Goal: Check status: Check status

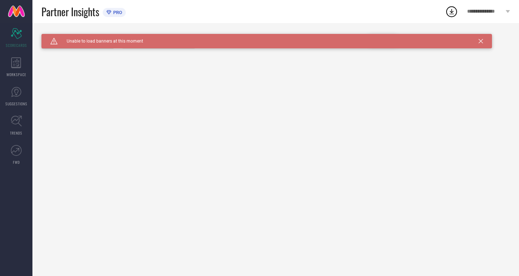
type input "All"
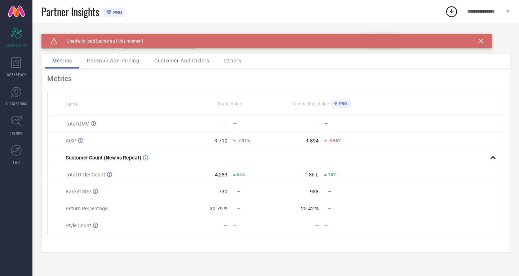
click at [480, 41] on icon at bounding box center [481, 41] width 4 height 4
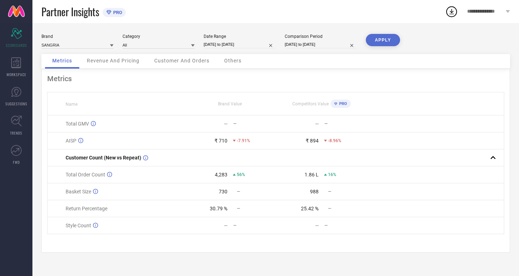
select select "5"
select select "2025"
select select "6"
select select "2025"
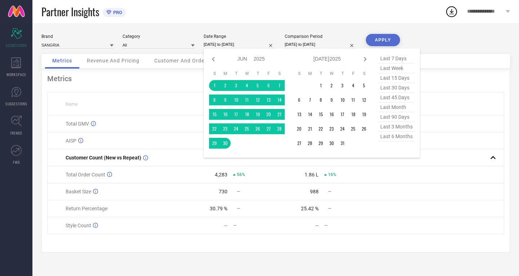
click at [225, 44] on input "01-06-2025 to 30-06-2025" at bounding box center [240, 45] width 72 height 8
click at [322, 88] on td "1" at bounding box center [320, 85] width 11 height 11
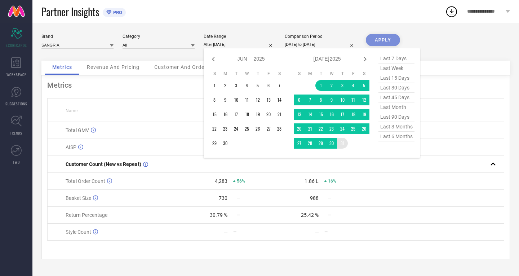
type input "01-07-2025 to 31-07-2025"
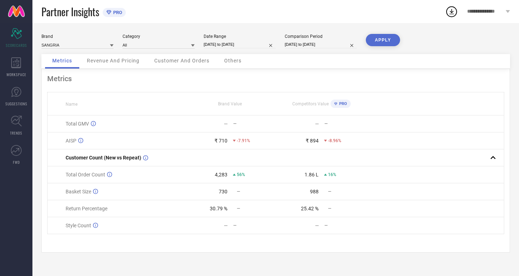
click at [381, 36] on button "APPLY" at bounding box center [383, 40] width 34 height 12
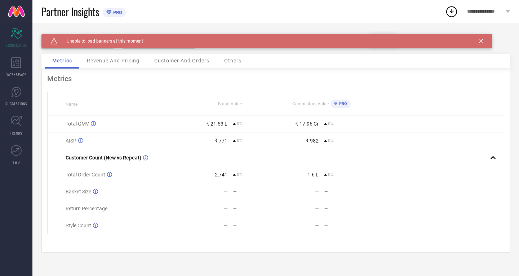
click at [481, 39] on icon at bounding box center [481, 41] width 4 height 4
click at [483, 40] on div "Caution Created with Sketch. Unable to load banners at this moment" at bounding box center [266, 41] width 450 height 14
click at [479, 41] on icon at bounding box center [481, 41] width 4 height 4
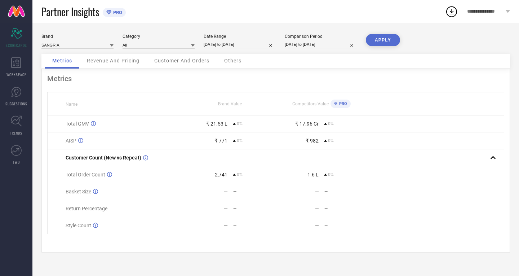
click at [251, 43] on input "01-07-2025 to 31-07-2025" at bounding box center [240, 45] width 72 height 8
select select "6"
select select "2025"
select select "7"
select select "2025"
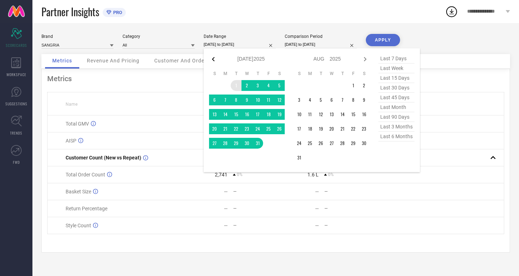
click at [214, 59] on icon at bounding box center [213, 59] width 9 height 9
select select "5"
select select "2025"
select select "6"
select select "2025"
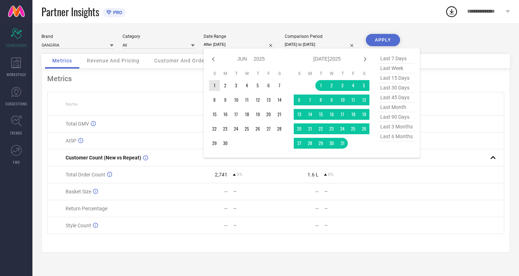
click at [214, 86] on td "1" at bounding box center [214, 85] width 11 height 11
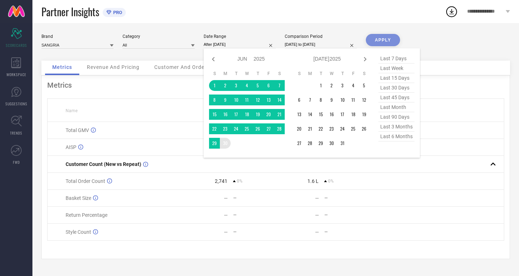
type input "01-06-2025 to 30-06-2025"
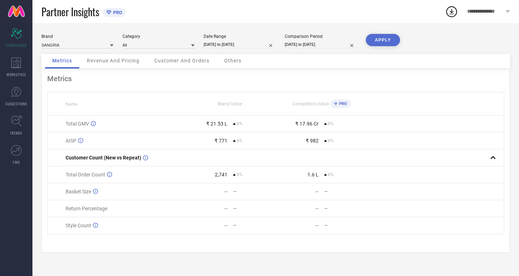
select select "6"
select select "2025"
select select "7"
select select "2025"
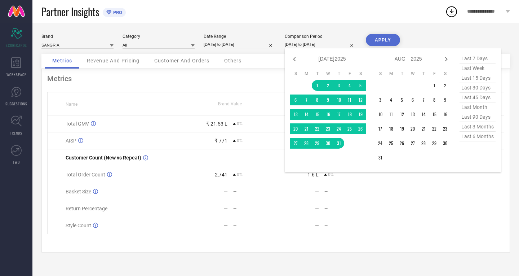
click at [304, 41] on input "01-07-2025 to 31-07-2025" at bounding box center [321, 45] width 72 height 8
click at [294, 55] on icon at bounding box center [294, 59] width 9 height 9
select select "5"
select select "2025"
select select "6"
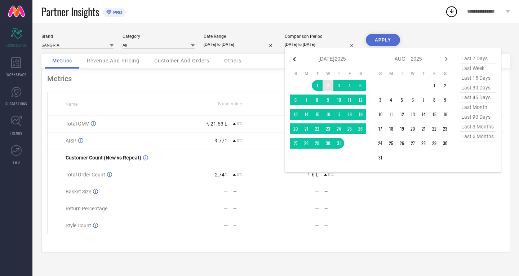
select select "2025"
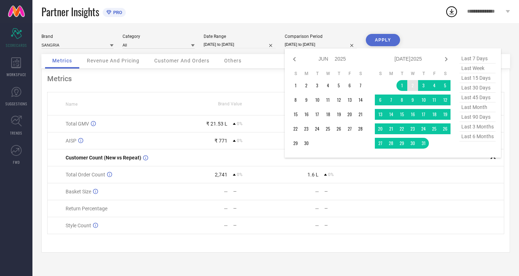
click at [294, 55] on icon at bounding box center [294, 59] width 9 height 9
select select "3"
select select "2025"
select select "4"
select select "2025"
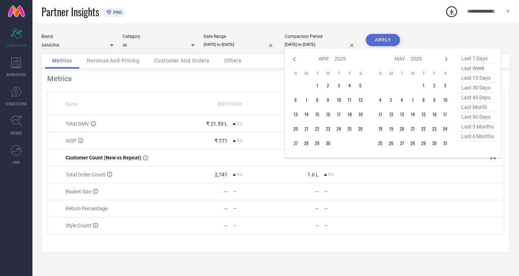
click at [294, 55] on icon at bounding box center [294, 59] width 9 height 9
select select "2025"
select select "1"
select select "2025"
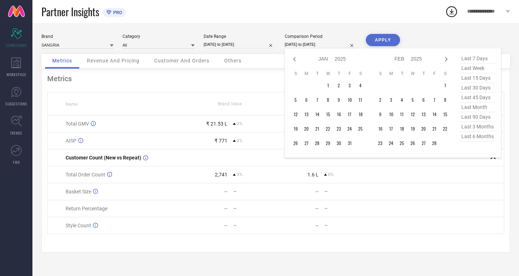
click at [294, 55] on icon at bounding box center [294, 59] width 9 height 9
select select "10"
select select "2024"
select select "11"
select select "2024"
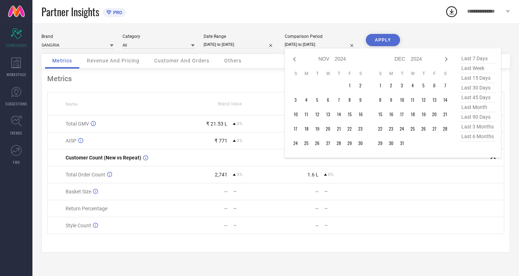
click at [294, 55] on icon at bounding box center [294, 59] width 9 height 9
select select "9"
select select "2024"
select select "10"
select select "2024"
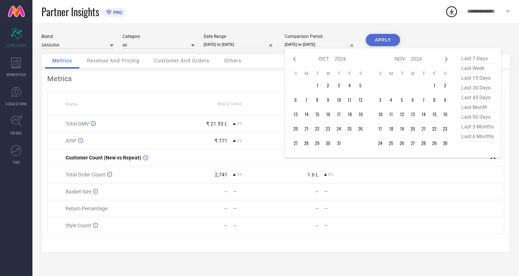
click at [294, 55] on icon at bounding box center [294, 59] width 9 height 9
select select "8"
select select "2024"
select select "9"
select select "2024"
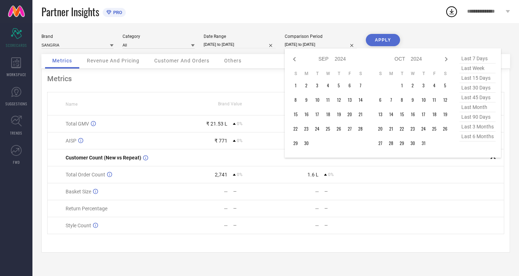
click at [294, 55] on icon at bounding box center [294, 59] width 9 height 9
select select "7"
select select "2024"
select select "8"
select select "2024"
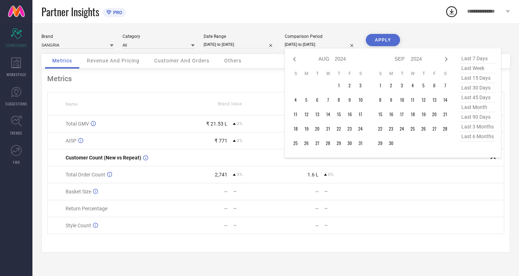
click at [294, 55] on icon at bounding box center [294, 59] width 9 height 9
select select "5"
select select "2024"
select select "6"
select select "2024"
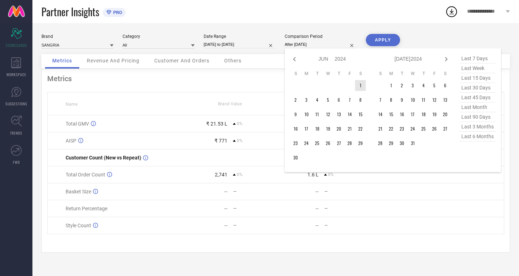
click at [363, 84] on td "1" at bounding box center [360, 85] width 11 height 11
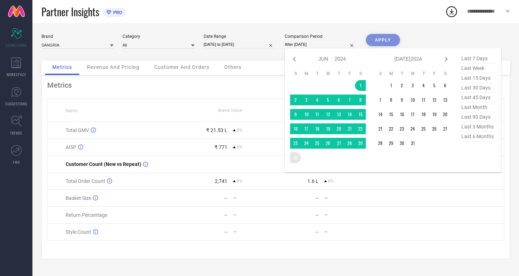
type input "[DATE] to [DATE]"
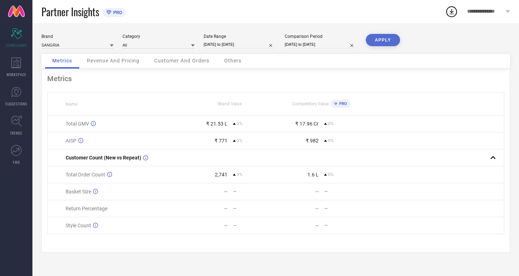
click at [383, 40] on button "APPLY" at bounding box center [383, 40] width 34 height 12
select select "5"
select select "2025"
select select "6"
select select "2025"
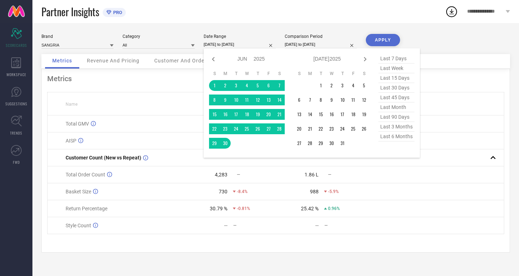
click at [229, 46] on input "01-06-2025 to 30-06-2025" at bounding box center [240, 45] width 72 height 8
click at [211, 57] on icon at bounding box center [213, 59] width 9 height 9
select select "4"
select select "2025"
select select "5"
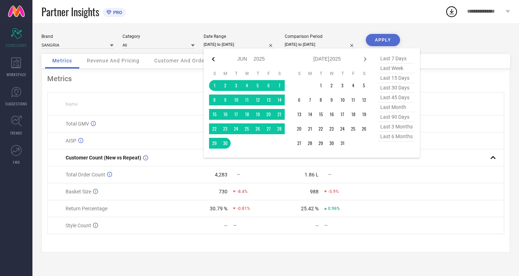
select select "2025"
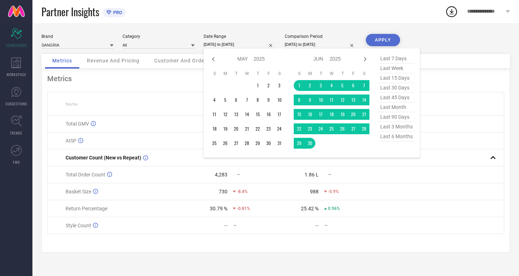
click at [211, 57] on icon at bounding box center [213, 59] width 9 height 9
select select "3"
select select "2025"
select select "4"
select select "2025"
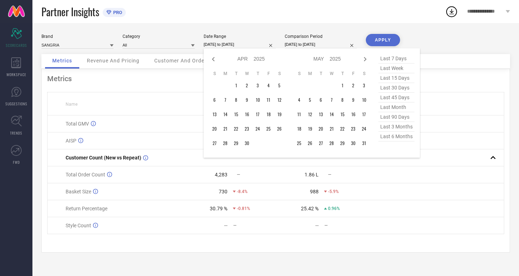
click at [211, 57] on icon at bounding box center [213, 59] width 9 height 9
select select "1"
select select "2025"
select select "2"
select select "2025"
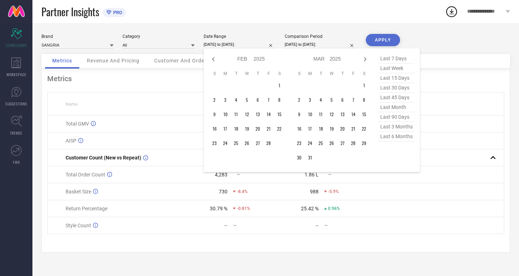
click at [211, 57] on icon at bounding box center [213, 59] width 9 height 9
select select "2025"
select select "1"
select select "2025"
click at [211, 57] on icon at bounding box center [213, 59] width 9 height 9
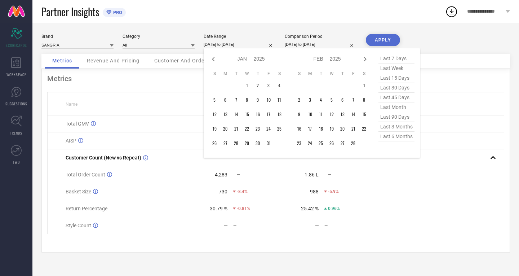
select select "10"
select select "2024"
select select "11"
select select "2024"
click at [211, 57] on icon at bounding box center [213, 59] width 9 height 9
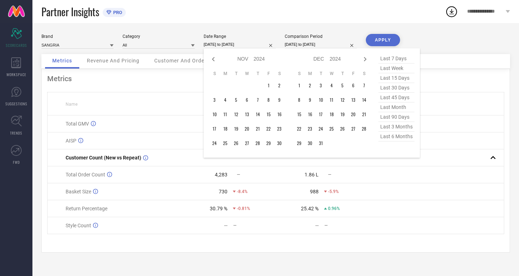
select select "9"
select select "2024"
select select "10"
select select "2024"
click at [211, 57] on icon at bounding box center [213, 59] width 9 height 9
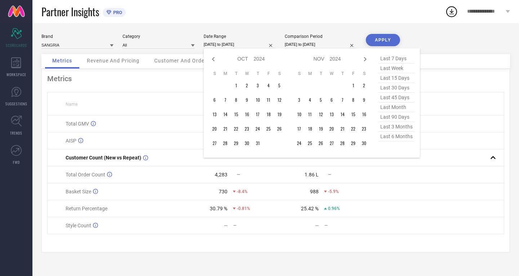
select select "7"
select select "2024"
select select "8"
select select "2024"
click at [211, 57] on icon at bounding box center [213, 59] width 9 height 9
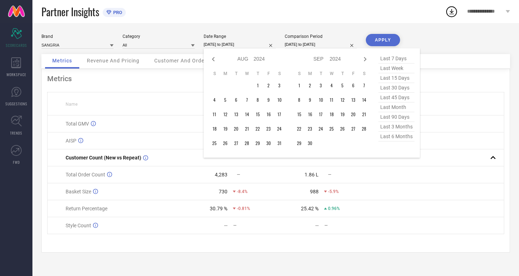
select select "6"
select select "2024"
select select "7"
select select "2024"
click at [211, 57] on icon at bounding box center [213, 59] width 9 height 9
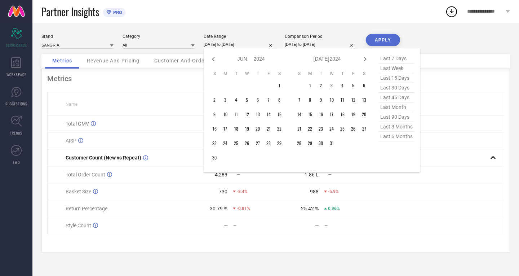
click at [211, 57] on icon at bounding box center [213, 59] width 9 height 9
select select "3"
select select "2024"
select select "4"
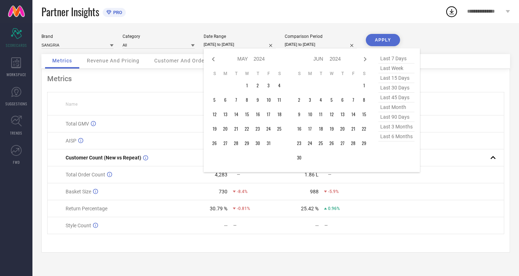
select select "2024"
click at [366, 57] on icon at bounding box center [365, 59] width 9 height 9
select select "4"
select select "2024"
select select "5"
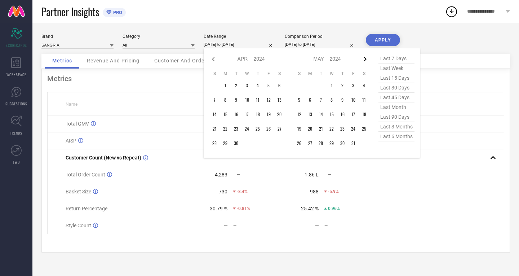
select select "2024"
click at [365, 61] on icon at bounding box center [365, 59] width 3 height 4
select select "5"
select select "2024"
select select "6"
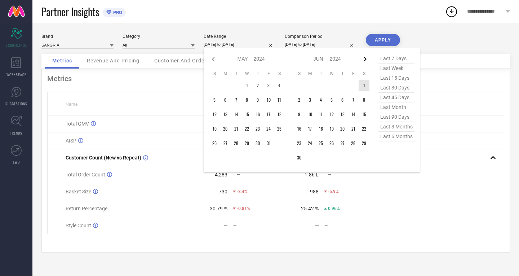
select select "2024"
click at [365, 60] on icon at bounding box center [365, 59] width 3 height 4
select select "6"
select select "2024"
select select "7"
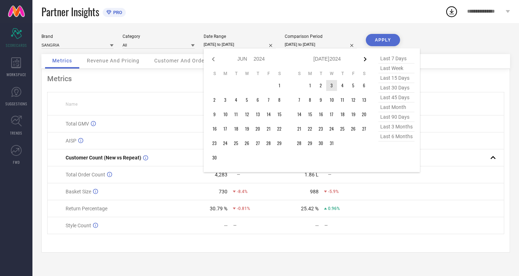
select select "2024"
click at [342, 86] on td "1" at bounding box center [342, 85] width 11 height 11
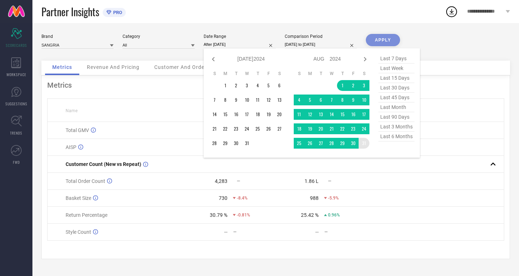
type input "[DATE] to [DATE]"
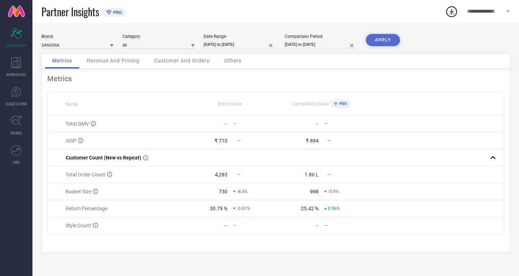
click at [385, 41] on button "APPLY" at bounding box center [383, 40] width 34 height 12
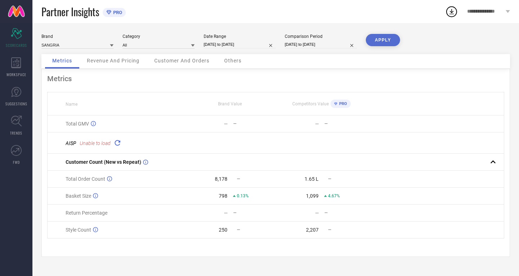
click at [117, 142] on icon at bounding box center [117, 142] width 8 height 8
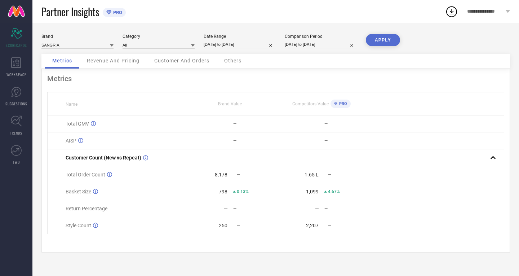
click at [385, 39] on button "APPLY" at bounding box center [383, 40] width 34 height 12
click at [213, 43] on input "[DATE] to [DATE]" at bounding box center [240, 45] width 72 height 8
select select "7"
select select "2024"
select select "8"
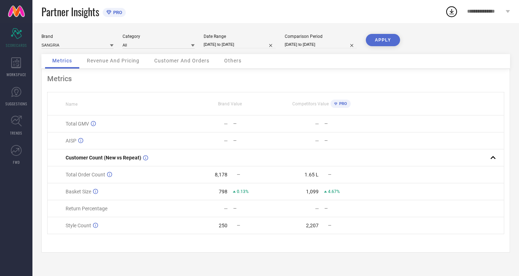
select select "2024"
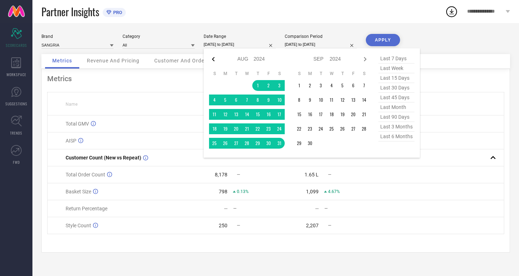
click at [213, 55] on icon at bounding box center [213, 59] width 9 height 9
select select "6"
select select "2024"
select select "7"
select select "2024"
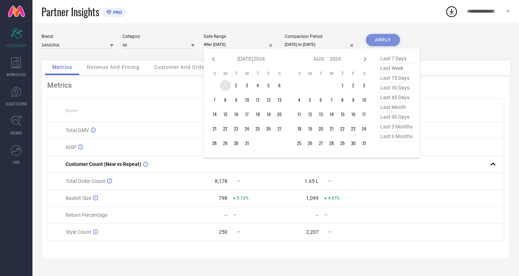
click at [223, 86] on td "1" at bounding box center [225, 85] width 11 height 11
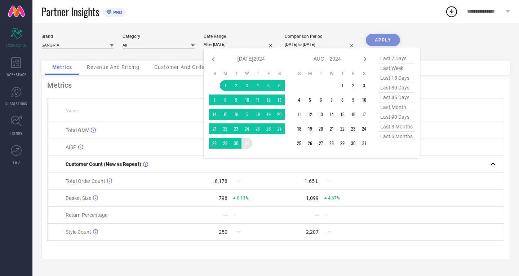
type input "[DATE] to [DATE]"
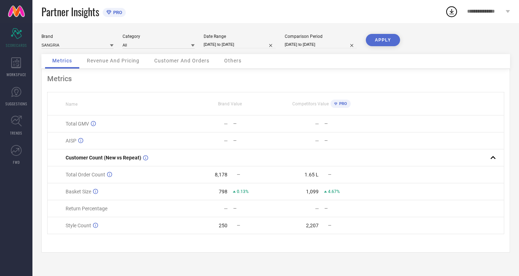
click at [379, 39] on button "APPLY" at bounding box center [383, 40] width 34 height 12
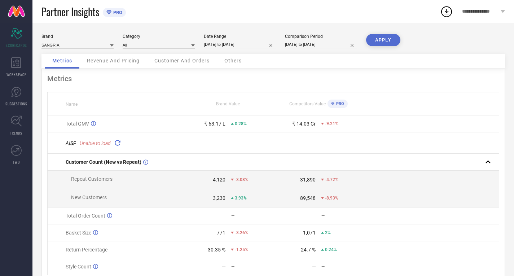
select select "6"
select select "2024"
select select "7"
select select "2024"
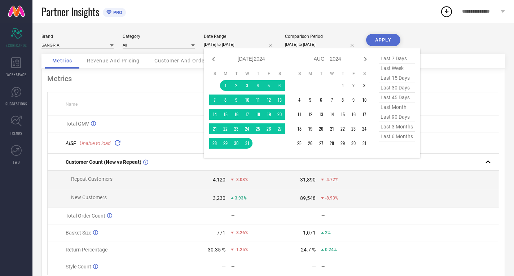
click at [258, 46] on input "[DATE] to [DATE]" at bounding box center [240, 45] width 72 height 8
click at [341, 85] on td "1" at bounding box center [342, 85] width 11 height 11
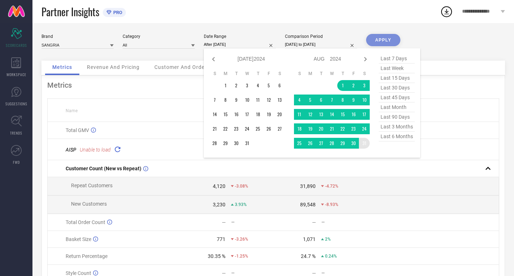
type input "[DATE] to [DATE]"
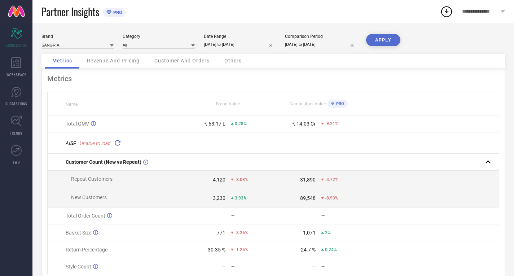
select select "5"
select select "2024"
select select "6"
select select "2024"
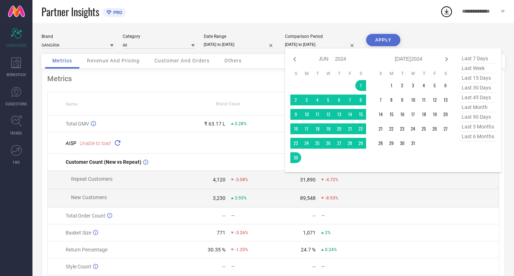
click at [333, 45] on input "[DATE] to [DATE]" at bounding box center [321, 45] width 72 height 8
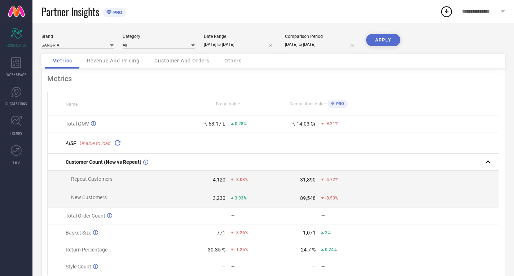
click at [385, 36] on button "APPLY" at bounding box center [383, 40] width 34 height 12
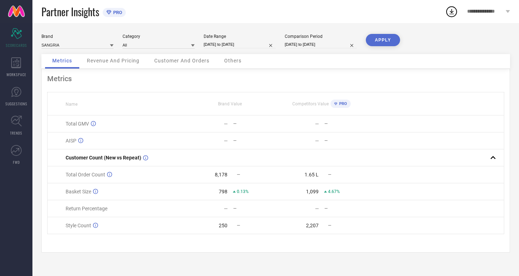
click at [246, 41] on input "[DATE] to [DATE]" at bounding box center [240, 45] width 72 height 8
select select "7"
select select "2024"
select select "8"
select select "2024"
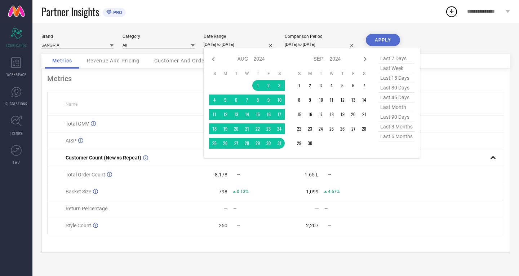
click at [393, 138] on span "last 6 months" at bounding box center [396, 137] width 36 height 10
type input "[DATE] to [DATE]"
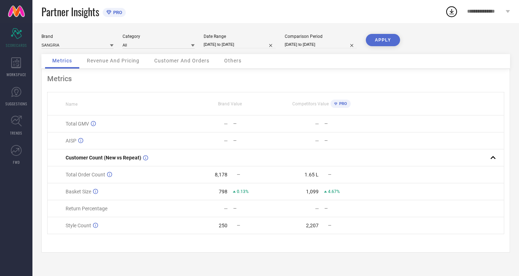
click at [383, 38] on button "APPLY" at bounding box center [383, 40] width 34 height 12
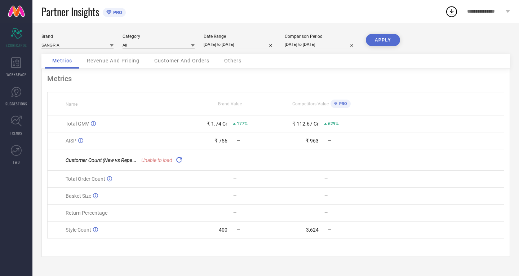
click at [178, 160] on icon at bounding box center [179, 159] width 8 height 8
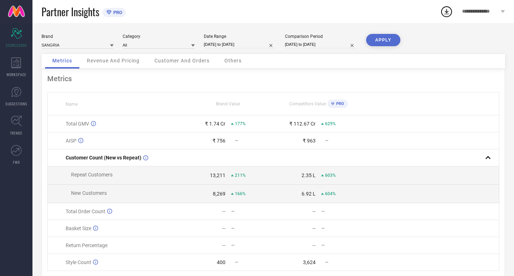
select select "3"
select select "2025"
select select "4"
select select "2025"
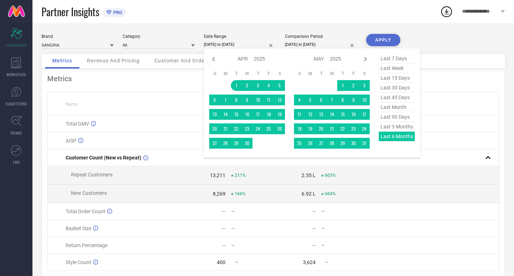
click at [253, 44] on input "[DATE] to [DATE]" at bounding box center [240, 45] width 72 height 8
click at [366, 61] on icon at bounding box center [365, 59] width 9 height 9
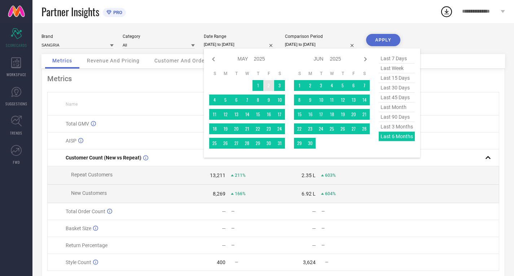
click at [366, 61] on icon at bounding box center [365, 59] width 9 height 9
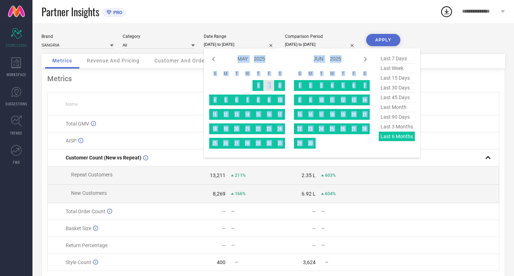
select select "5"
select select "2025"
select select "6"
select select "2025"
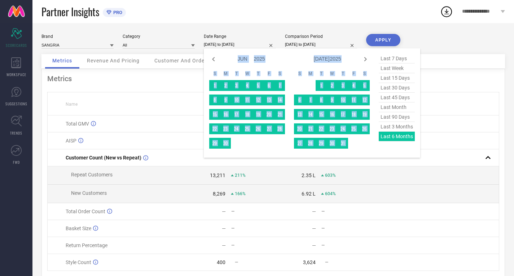
click at [366, 61] on icon at bounding box center [365, 59] width 9 height 9
select select "6"
select select "2025"
select select "7"
select select "2025"
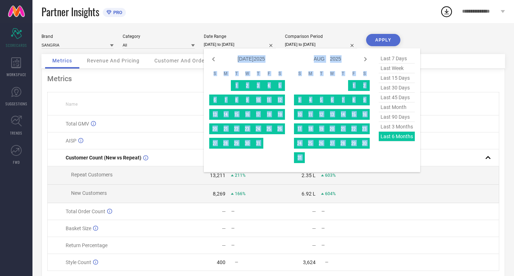
click at [366, 61] on icon at bounding box center [365, 59] width 9 height 9
select select "7"
select select "2025"
select select "8"
select select "2025"
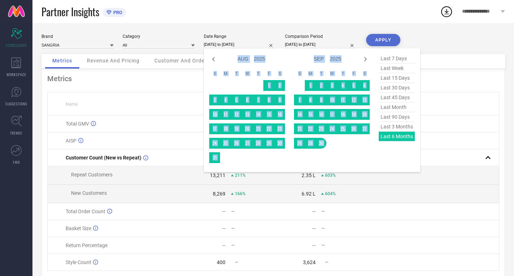
click at [366, 61] on icon at bounding box center [365, 59] width 9 height 9
select select "8"
select select "2025"
select select "9"
select select "2025"
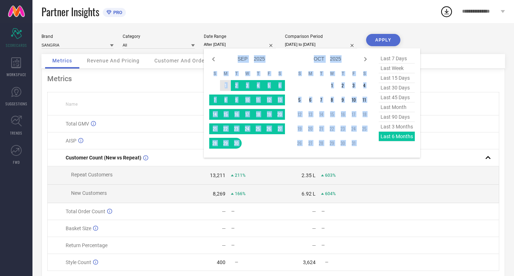
click at [224, 85] on td "1" at bounding box center [225, 85] width 11 height 11
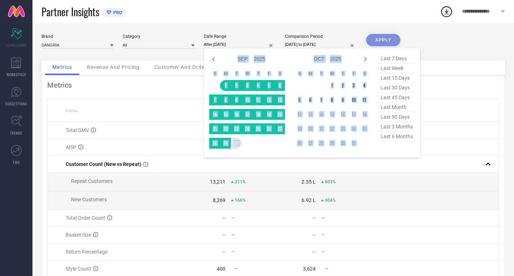
type input "[DATE] to [DATE]"
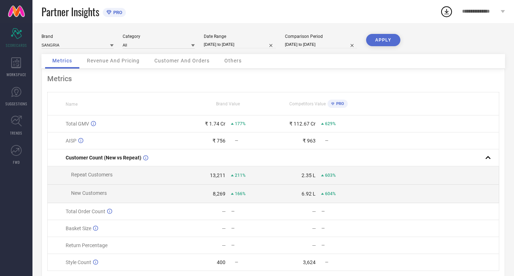
click at [383, 37] on button "APPLY" at bounding box center [383, 40] width 34 height 12
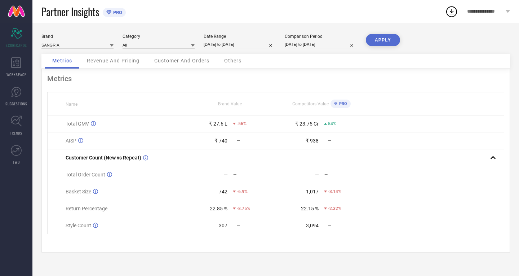
select select "8"
select select "2025"
select select "9"
select select "2025"
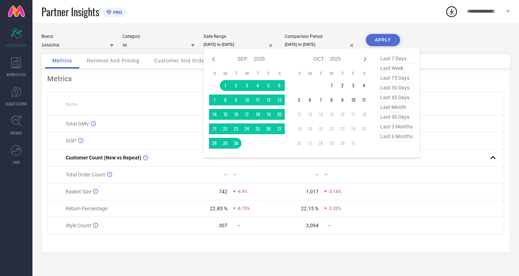
click at [233, 46] on input "[DATE] to [DATE]" at bounding box center [240, 45] width 72 height 8
click at [214, 58] on icon at bounding box center [213, 59] width 9 height 9
select select "7"
select select "2025"
select select "8"
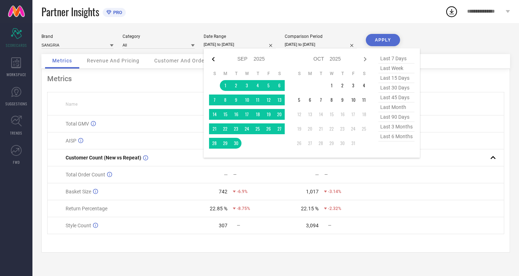
select select "2025"
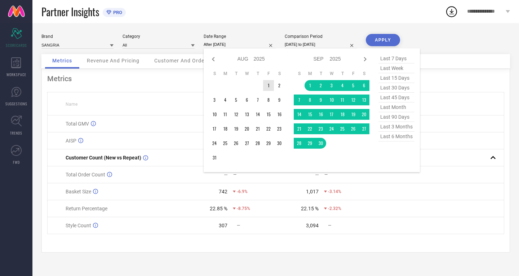
click at [268, 85] on td "1" at bounding box center [268, 85] width 11 height 11
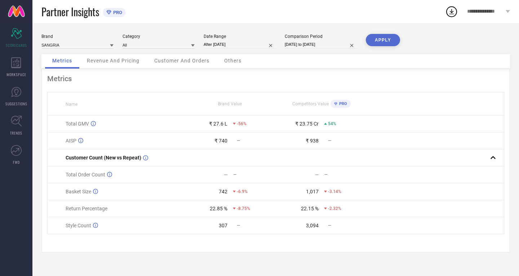
type input "[DATE] to [DATE]"
click at [227, 44] on input "[DATE] to [DATE]" at bounding box center [240, 45] width 72 height 8
select select "7"
select select "2025"
select select "8"
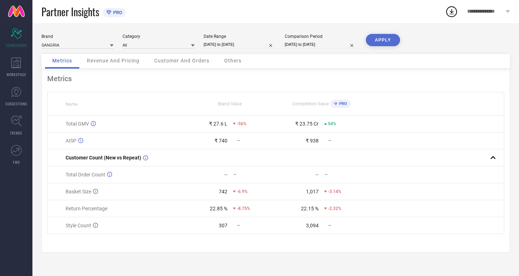
select select "2025"
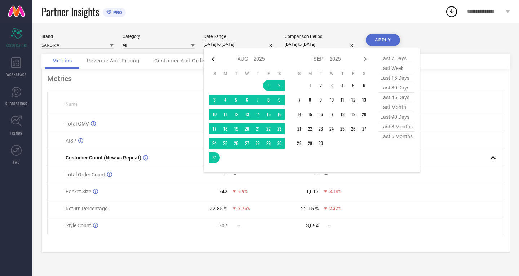
click at [213, 57] on icon at bounding box center [213, 59] width 9 height 9
select select "6"
select select "2025"
select select "7"
select select "2025"
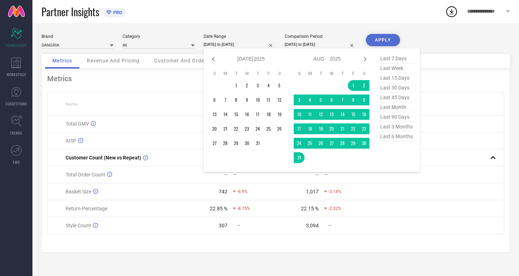
click at [213, 57] on icon at bounding box center [213, 59] width 9 height 9
select select "5"
select select "2025"
select select "6"
select select "2025"
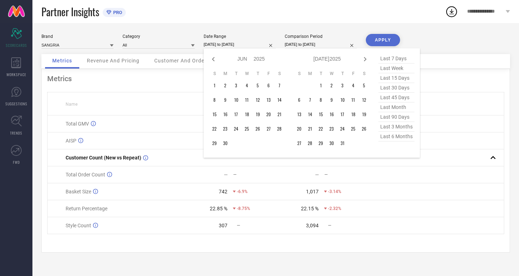
click at [213, 57] on icon at bounding box center [213, 59] width 9 height 9
select select "3"
select select "2025"
select select "4"
select select "2025"
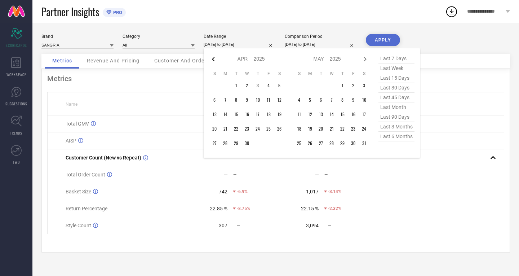
click at [213, 57] on icon at bounding box center [213, 59] width 9 height 9
select select "2"
select select "2025"
select select "3"
select select "2025"
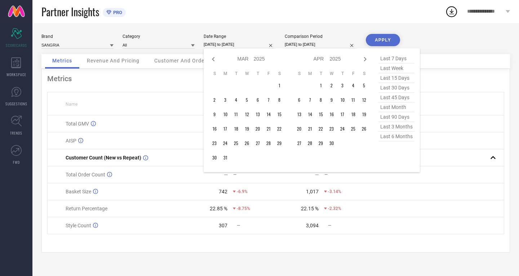
click at [213, 57] on icon at bounding box center [213, 59] width 9 height 9
select select "1"
select select "2025"
select select "2"
select select "2025"
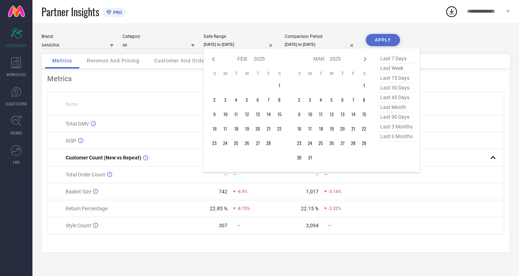
click at [213, 57] on icon at bounding box center [213, 59] width 9 height 9
select select "2025"
select select "1"
select select "2025"
click at [213, 57] on icon at bounding box center [213, 59] width 9 height 9
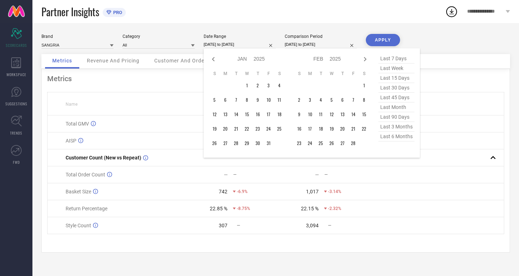
select select "11"
select select "2024"
select select "2025"
click at [213, 57] on icon at bounding box center [213, 59] width 9 height 9
select select "10"
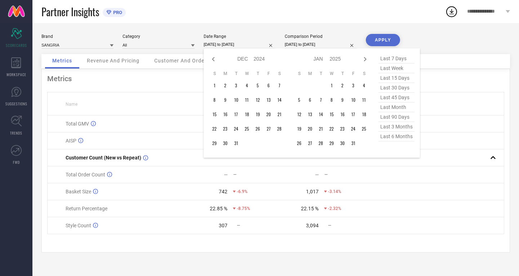
select select "2024"
select select "11"
select select "2024"
click at [213, 57] on icon at bounding box center [213, 59] width 9 height 9
select select "9"
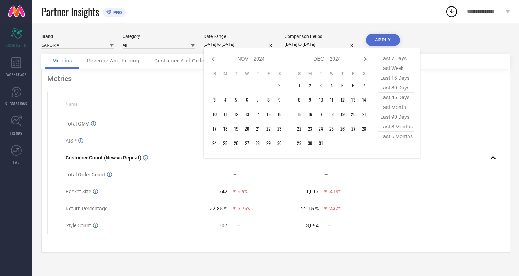
select select "2024"
select select "10"
select select "2024"
click at [213, 57] on icon at bounding box center [213, 59] width 9 height 9
select select "8"
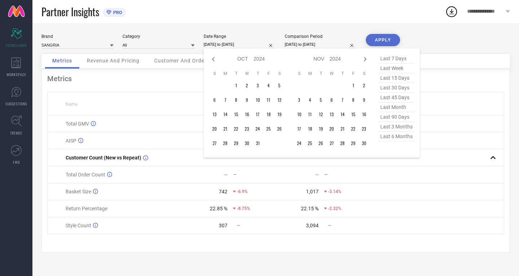
select select "2024"
select select "9"
select select "2024"
click at [213, 57] on icon at bounding box center [213, 59] width 9 height 9
select select "7"
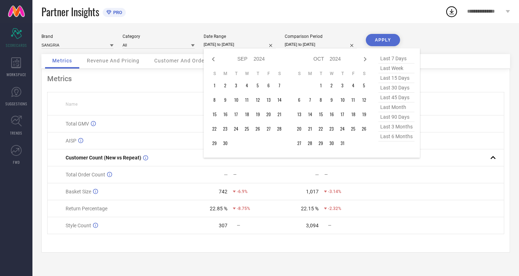
select select "2024"
select select "8"
select select "2024"
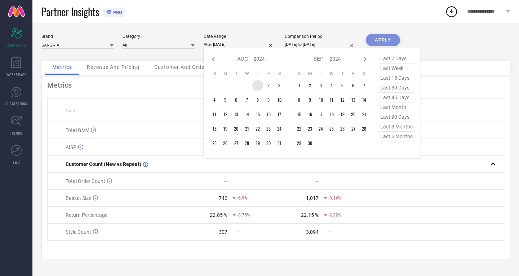
click at [256, 83] on td "1" at bounding box center [257, 85] width 11 height 11
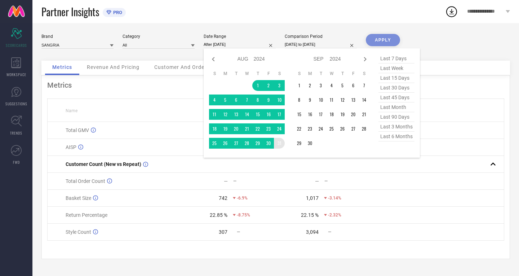
click at [287, 143] on div "Jan Feb Mar Apr May Jun [DATE] Aug Sep Oct Nov [DATE] 2015 2016 2017 2018 2019 …" at bounding box center [289, 103] width 160 height 98
type input "[DATE] to [DATE]"
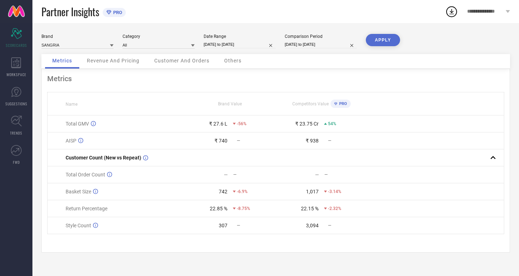
click at [383, 39] on button "APPLY" at bounding box center [383, 40] width 34 height 12
select select "7"
select select "2024"
select select "8"
select select "2024"
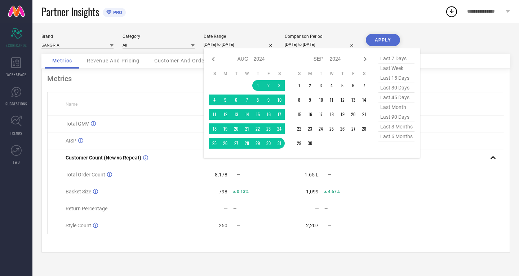
click at [235, 46] on input "[DATE] to [DATE]" at bounding box center [240, 45] width 72 height 8
click at [302, 85] on td "1" at bounding box center [299, 85] width 11 height 11
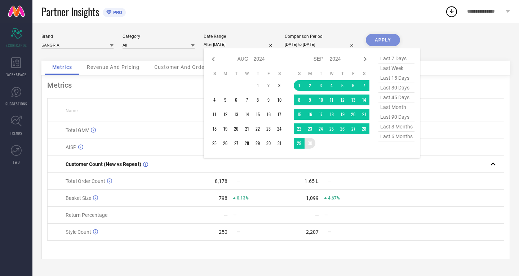
type input "[DATE] to [DATE]"
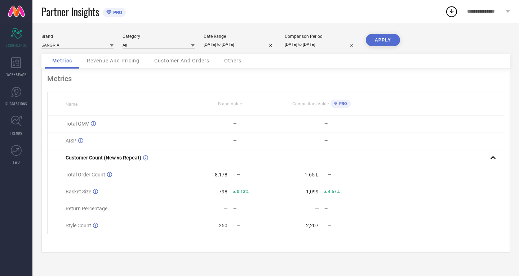
click at [378, 41] on button "APPLY" at bounding box center [383, 40] width 34 height 12
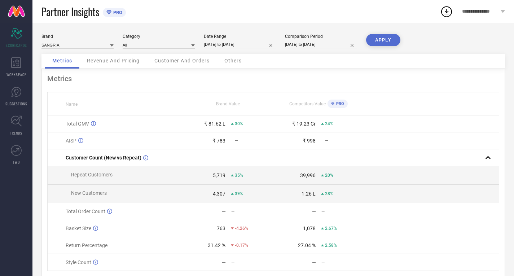
click at [243, 42] on input "[DATE] to [DATE]" at bounding box center [240, 45] width 72 height 8
select select "8"
select select "2024"
select select "9"
select select "2024"
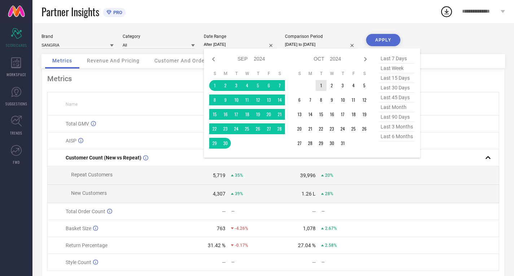
click at [322, 84] on td "1" at bounding box center [320, 85] width 11 height 11
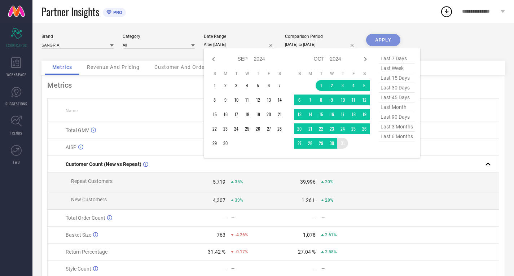
type input "[DATE] to [DATE]"
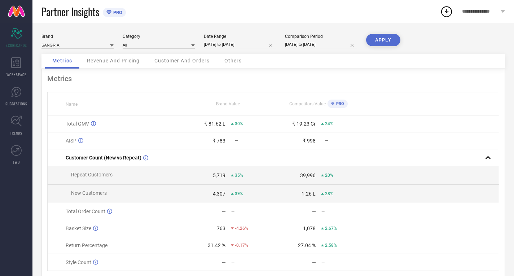
click at [382, 39] on button "APPLY" at bounding box center [383, 40] width 34 height 12
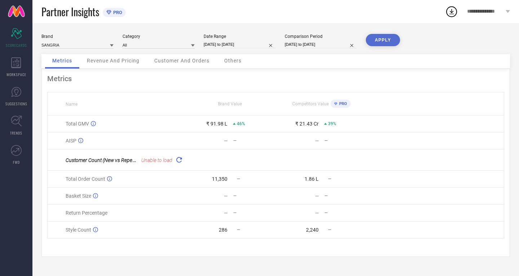
select select "9"
select select "2024"
select select "10"
select select "2024"
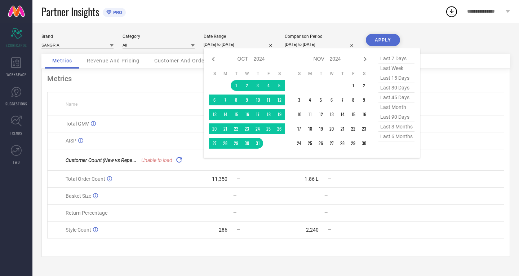
click at [232, 41] on input "[DATE] to [DATE]" at bounding box center [240, 45] width 72 height 8
click at [216, 57] on icon at bounding box center [213, 59] width 9 height 9
select select "8"
select select "2024"
select select "9"
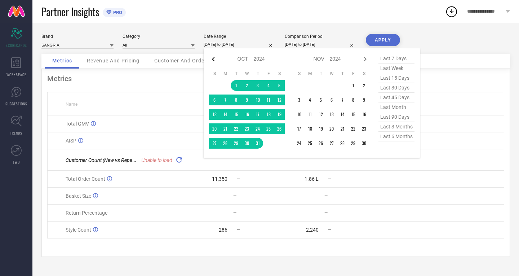
select select "2024"
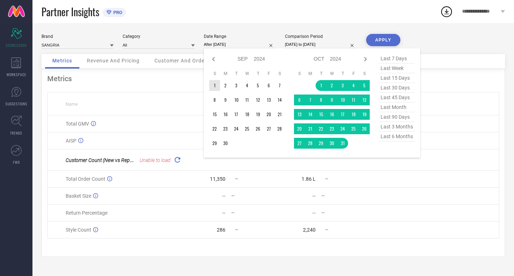
click at [216, 83] on td "1" at bounding box center [214, 85] width 11 height 11
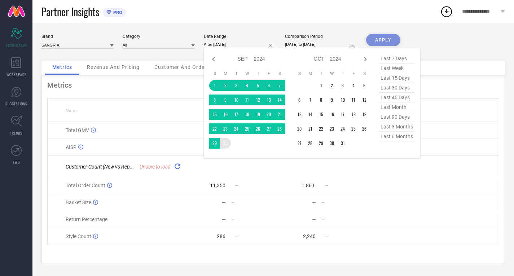
type input "[DATE] to [DATE]"
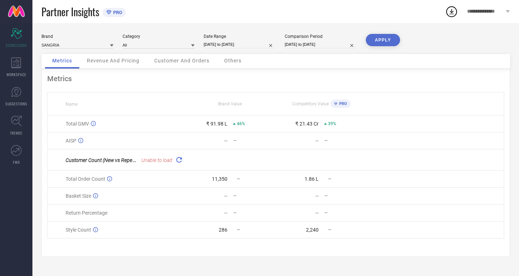
click at [259, 46] on input "[DATE] to [DATE]" at bounding box center [240, 45] width 72 height 8
select select "8"
select select "2024"
select select "9"
select select "2024"
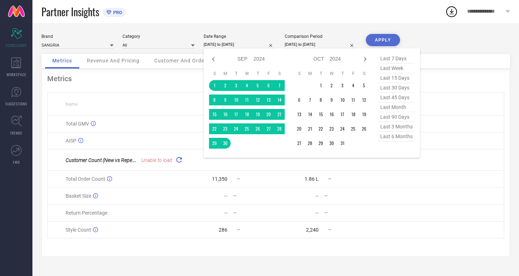
click at [387, 36] on button "APPLY" at bounding box center [383, 40] width 34 height 12
